Goal: Transaction & Acquisition: Purchase product/service

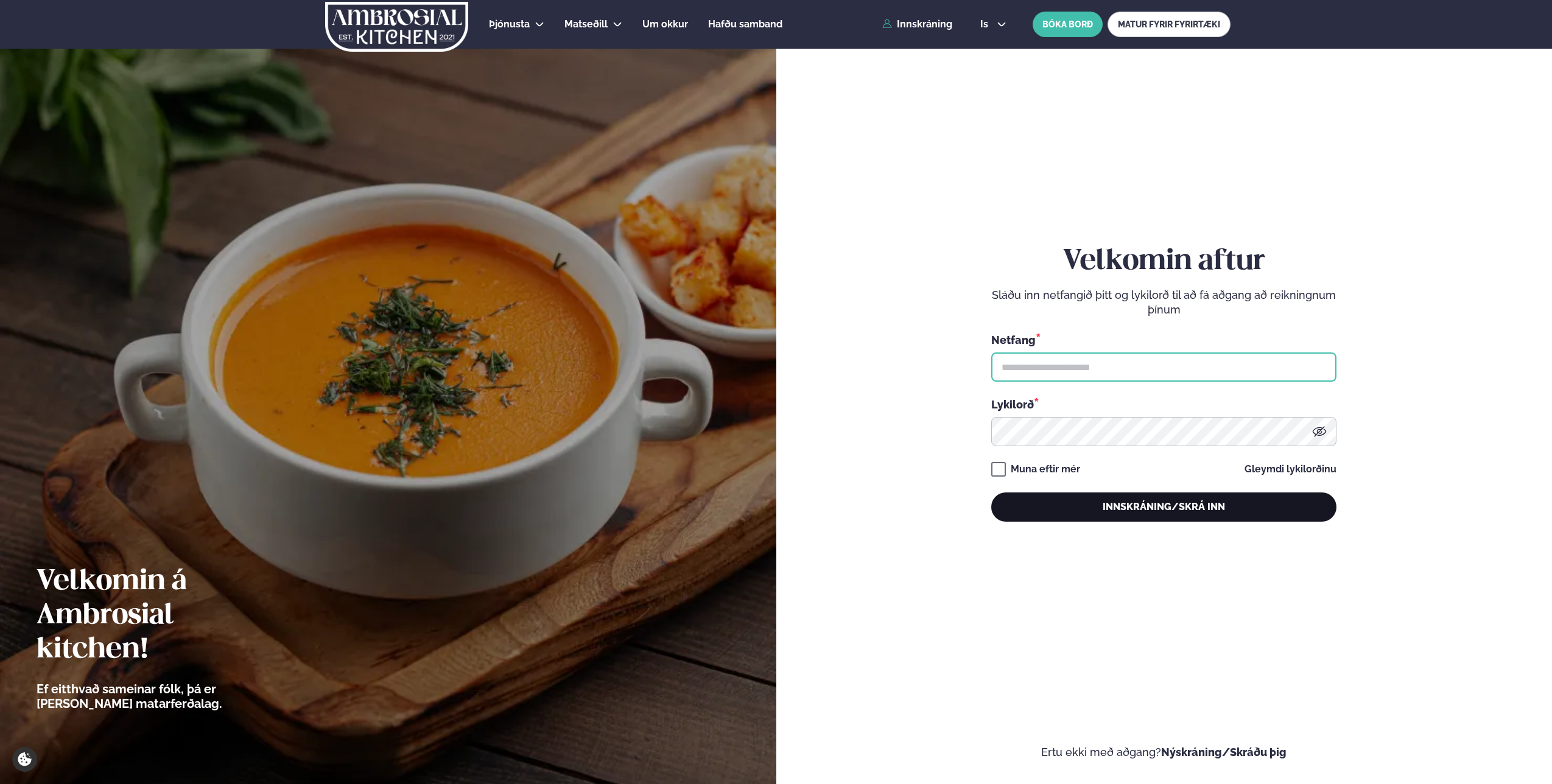
type input "**********"
click at [1105, 511] on button "Innskráning/Skrá inn" at bounding box center [1164, 506] width 345 height 29
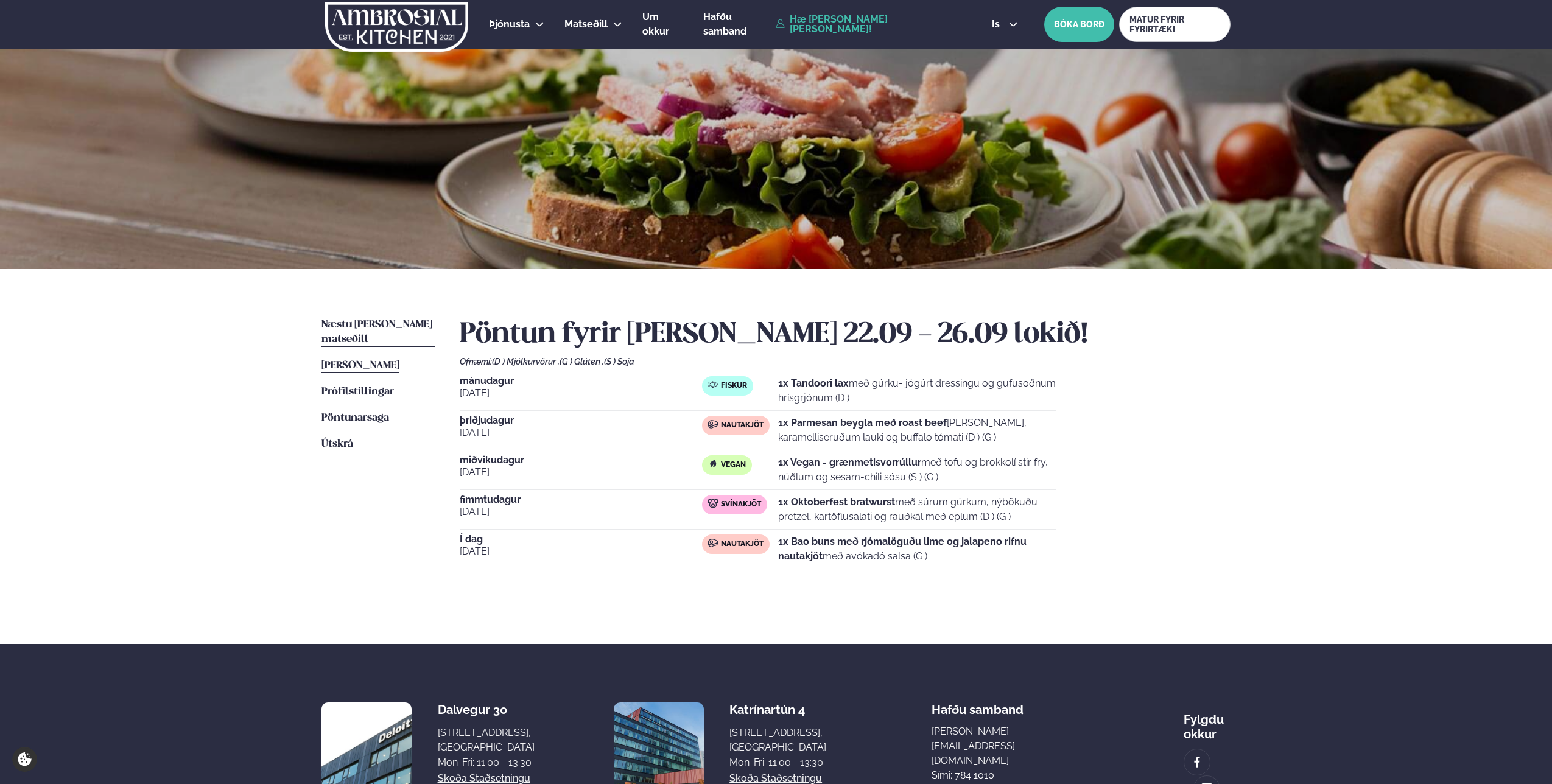
click at [356, 320] on span "Næstu [PERSON_NAME] matseðill" at bounding box center [377, 332] width 111 height 25
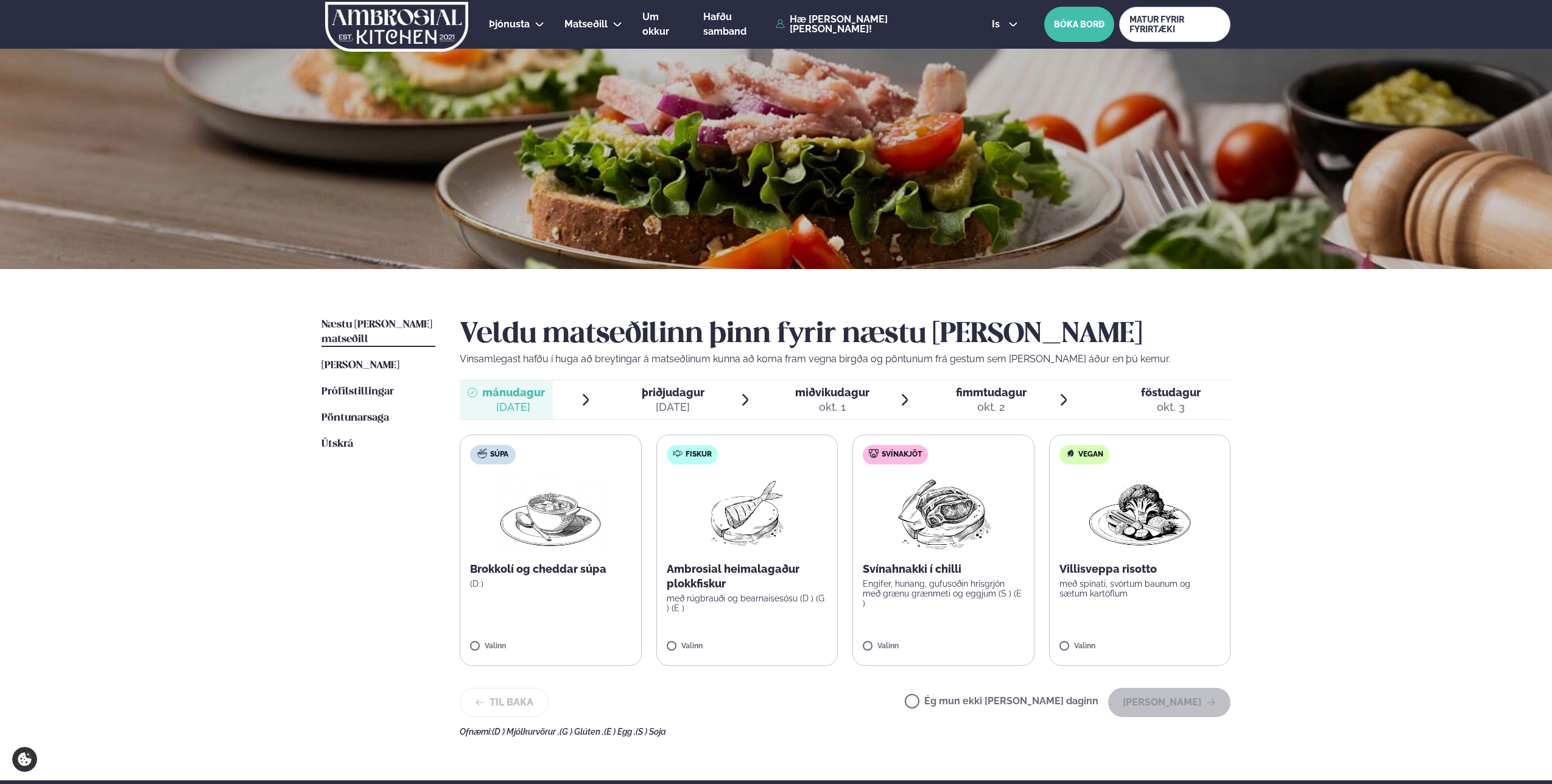
click at [1144, 519] on img at bounding box center [1140, 513] width 107 height 78
click at [1189, 702] on button "[PERSON_NAME]" at bounding box center [1169, 702] width 122 height 29
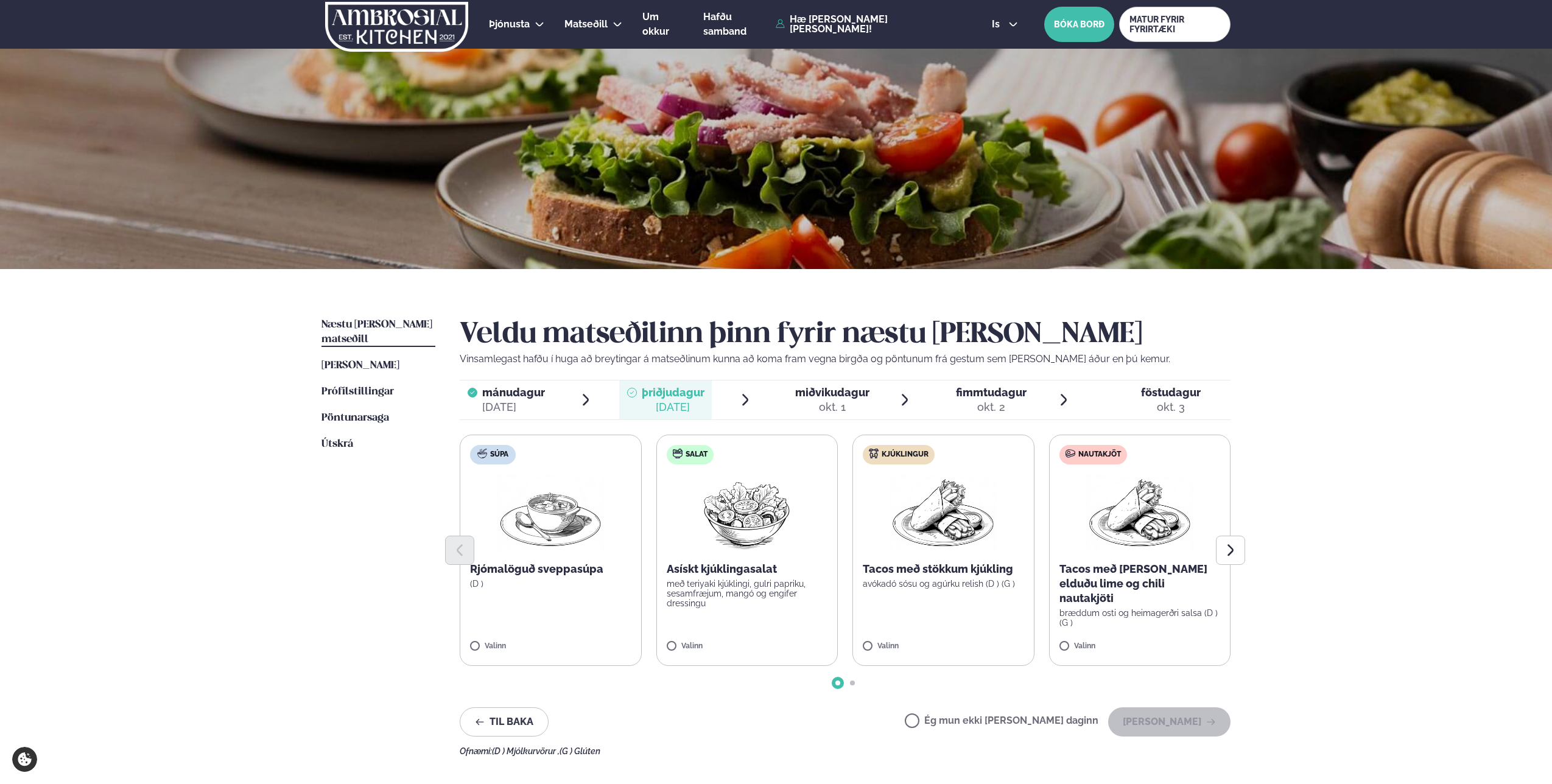
click at [1076, 528] on label "Nautakjöt Tacos með [PERSON_NAME] elduðu lime og chili nautakjöti bræddum osti …" at bounding box center [1140, 550] width 182 height 231
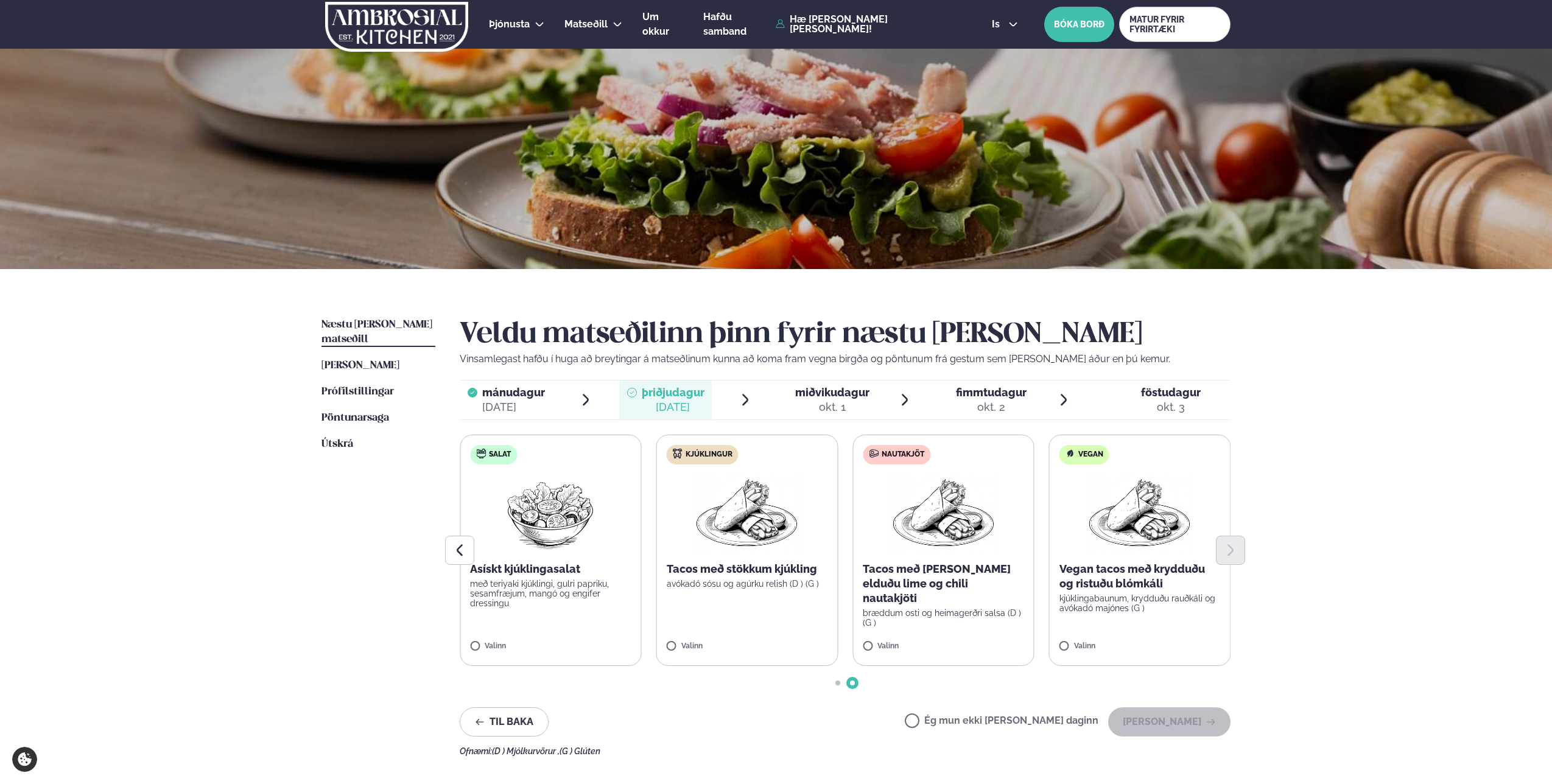
click at [961, 536] on div at bounding box center [845, 550] width 771 height 29
click at [918, 514] on img at bounding box center [943, 513] width 107 height 78
click at [1157, 730] on button "[PERSON_NAME]" at bounding box center [1169, 731] width 122 height 29
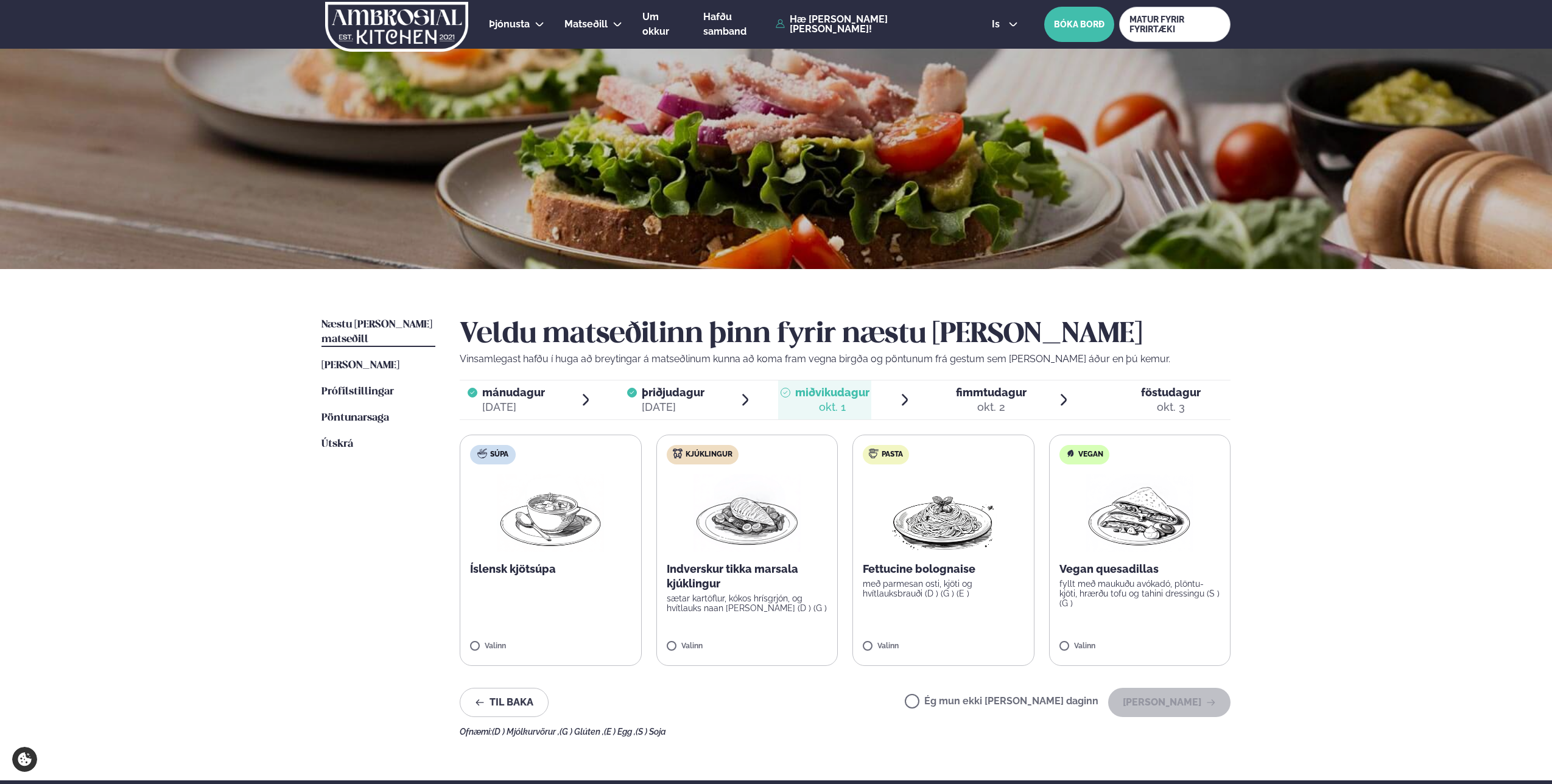
click at [744, 506] on img at bounding box center [747, 513] width 107 height 78
click at [1187, 700] on button "[PERSON_NAME]" at bounding box center [1169, 702] width 122 height 29
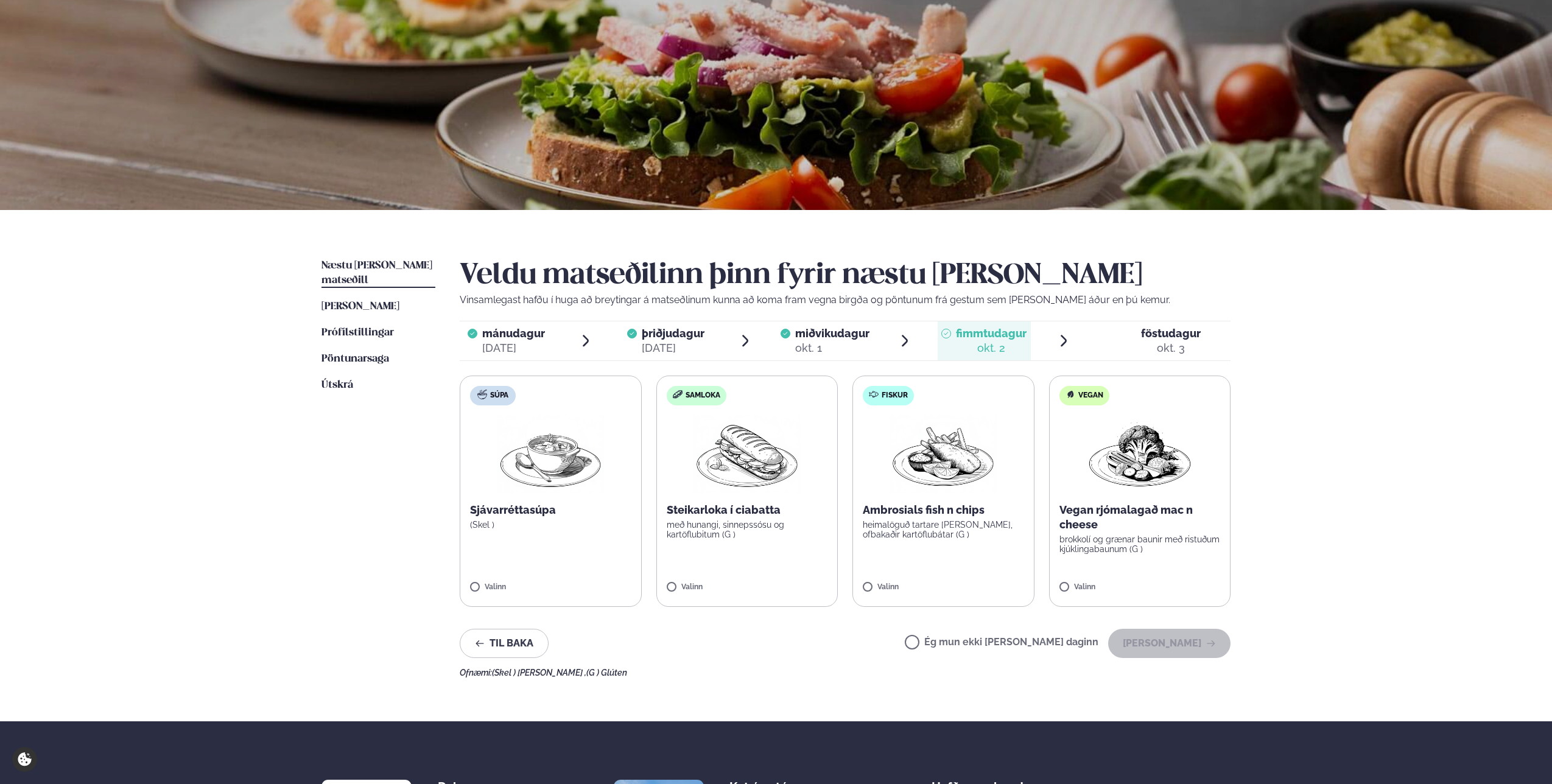
scroll to position [62, 0]
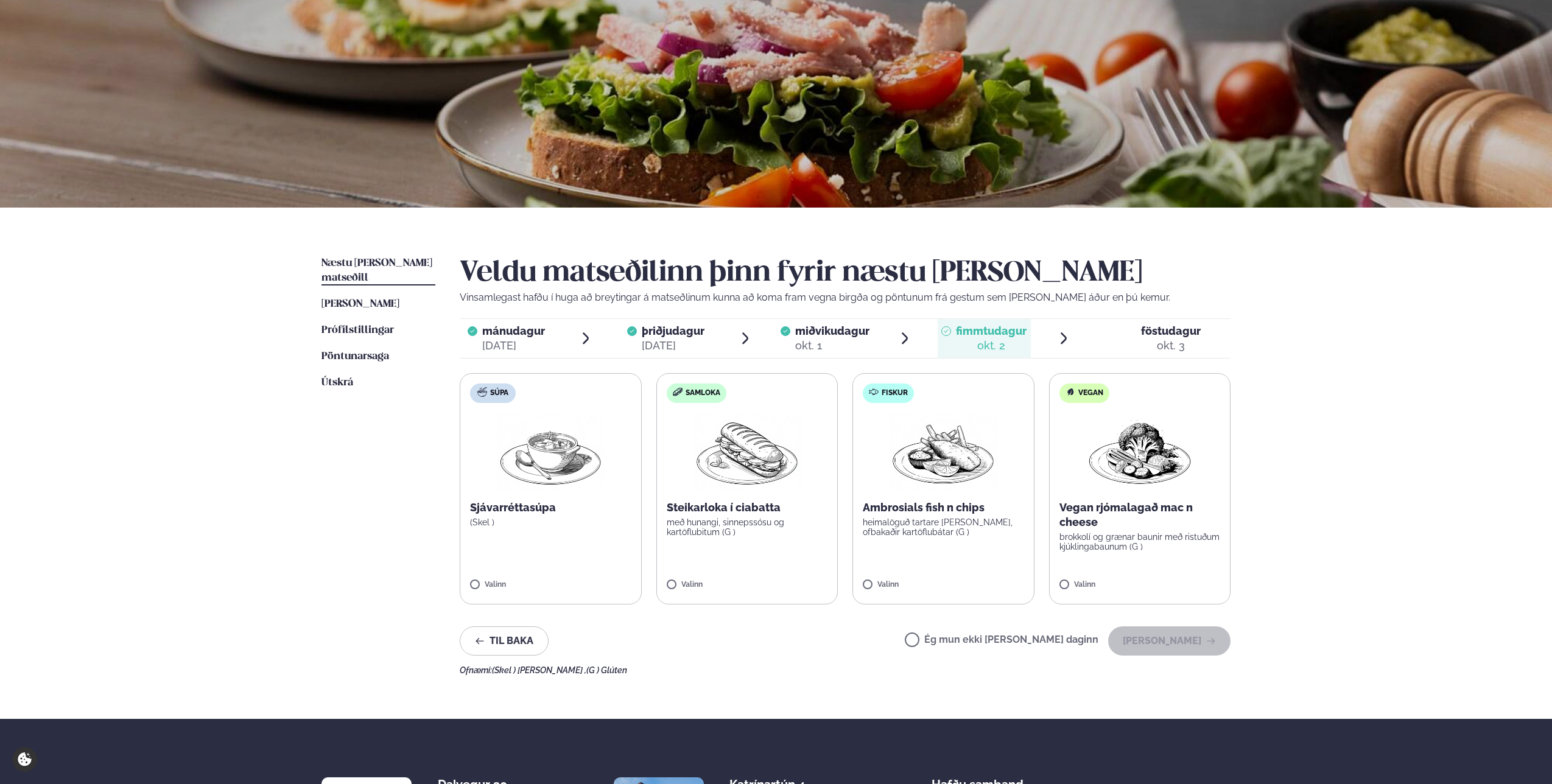
click at [1164, 547] on p "brokkolí og grænar baunir með ristuðum kjúklingabaunum (G )" at bounding box center [1140, 542] width 161 height 19
click at [1107, 578] on icon at bounding box center [1104, 579] width 12 height 12
click at [912, 568] on label "Fiskur Ambrosials fish n chips heimalöguð tartare [PERSON_NAME], ofbakaðir kart…" at bounding box center [943, 489] width 182 height 231
click at [1157, 644] on button "[PERSON_NAME]" at bounding box center [1169, 641] width 122 height 29
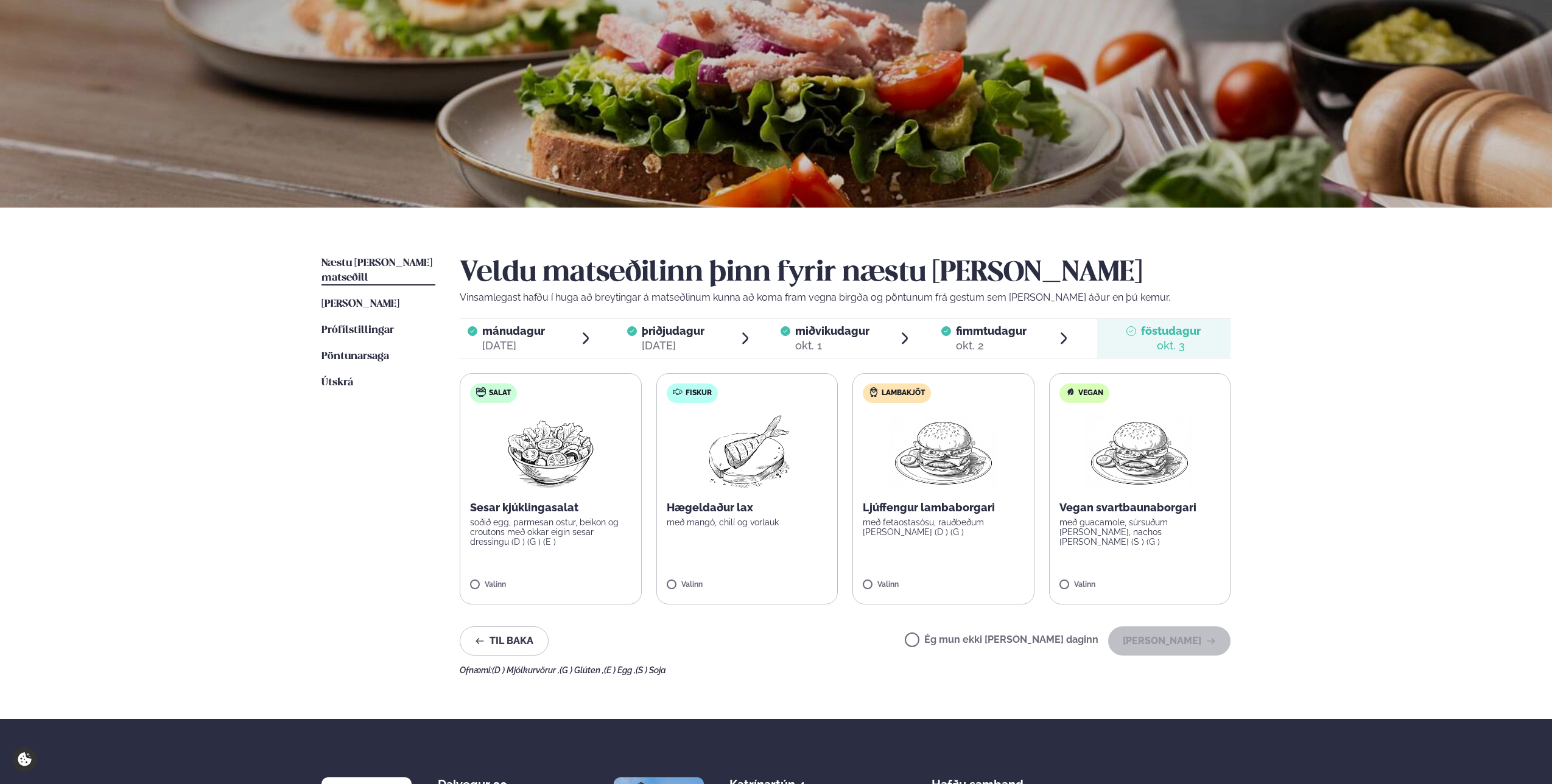
click at [802, 470] on label "Fiskur Hægeldaður lax með mangó, chilí og [PERSON_NAME]" at bounding box center [747, 489] width 182 height 231
click at [1163, 645] on button "[PERSON_NAME]" at bounding box center [1169, 641] width 122 height 29
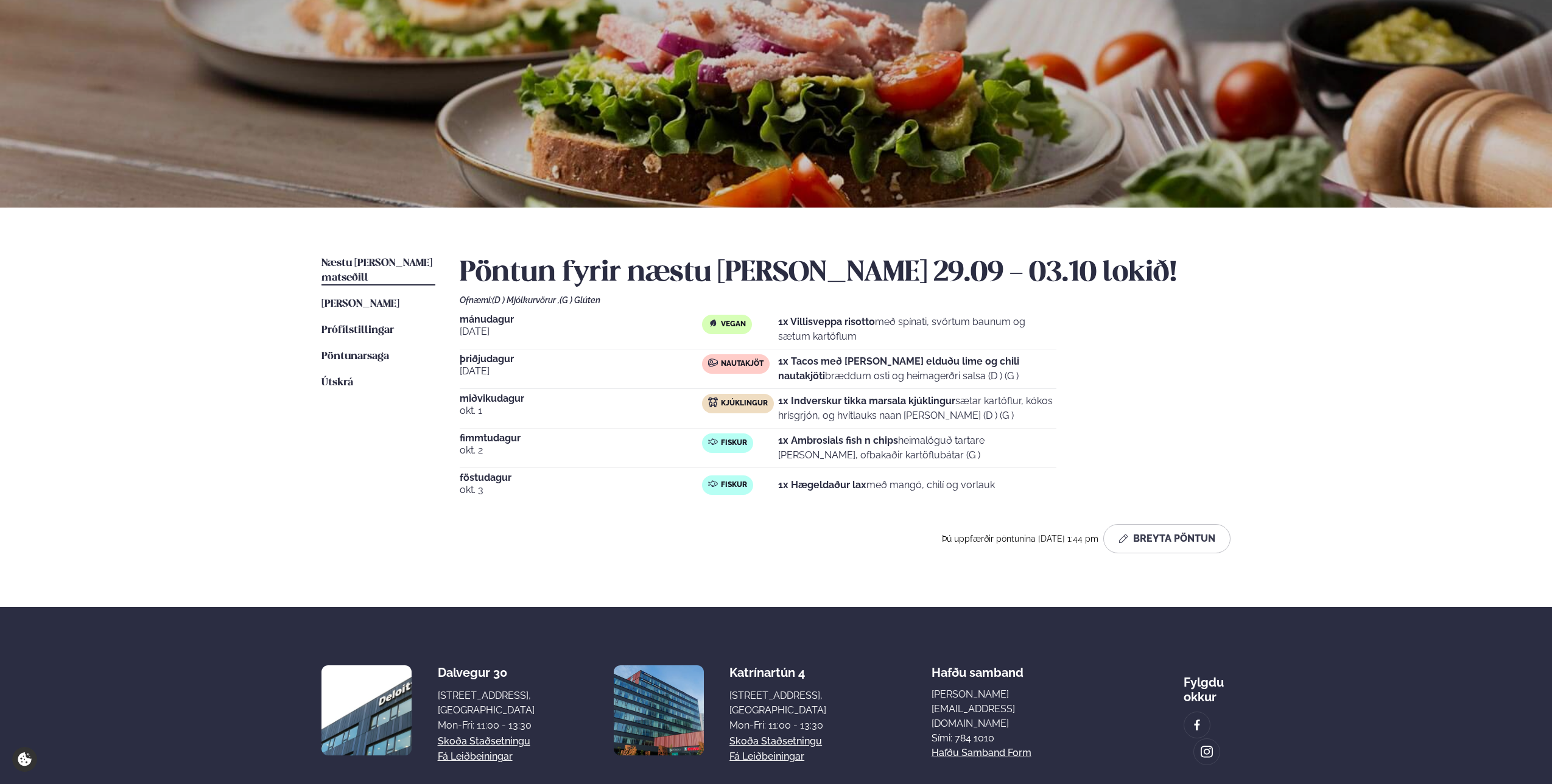
click at [77, 382] on div "Þjónusta Hádegismatur fyrir fyrirtæki Fyrirtækja veitingar Einkapartý Matseðill…" at bounding box center [776, 398] width 1552 height 920
